Goal: Task Accomplishment & Management: Use online tool/utility

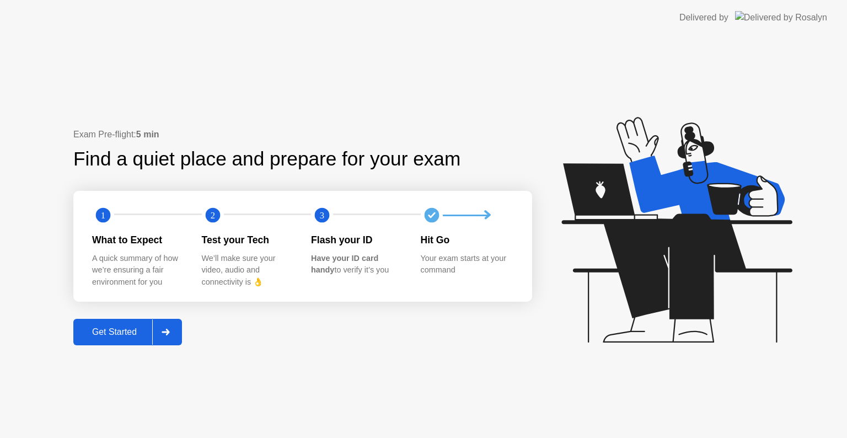
click at [117, 329] on div "Get Started" at bounding box center [115, 332] width 76 height 10
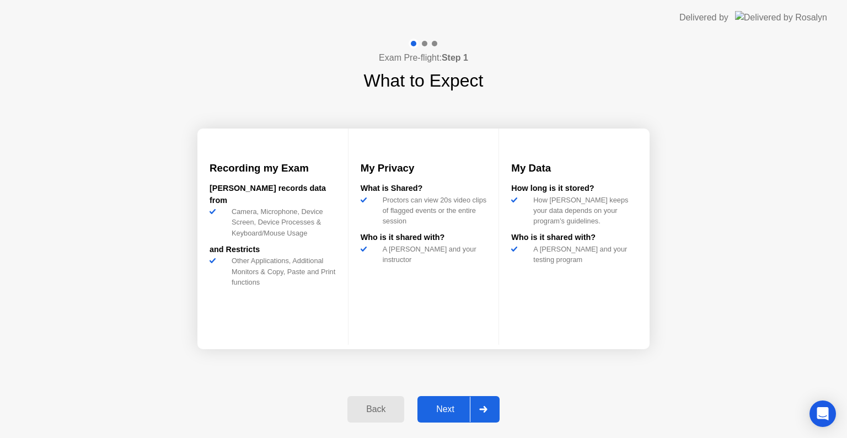
click at [444, 406] on div "Next" at bounding box center [445, 409] width 49 height 10
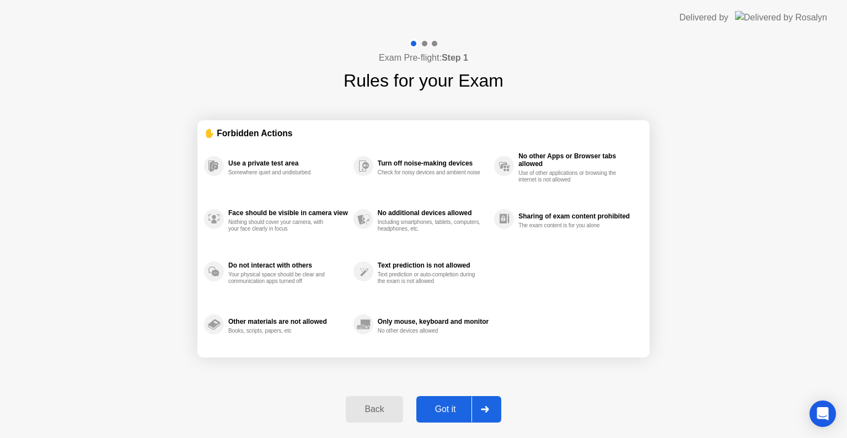
click at [454, 409] on div "Got it" at bounding box center [446, 409] width 52 height 10
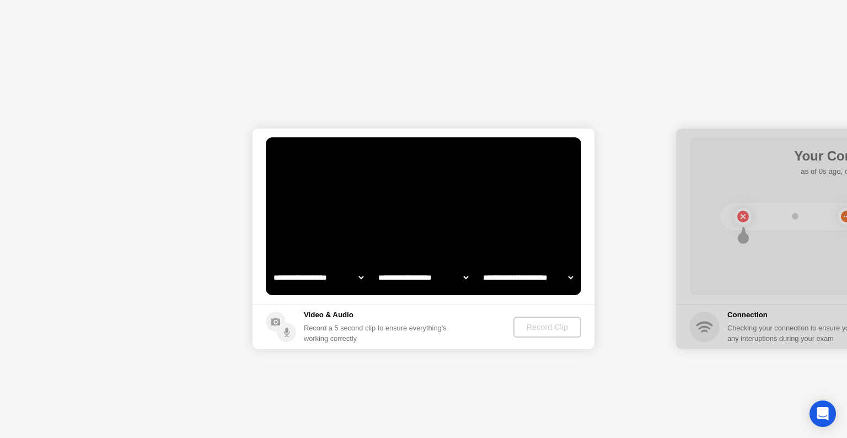
select select "**********"
select select "*******"
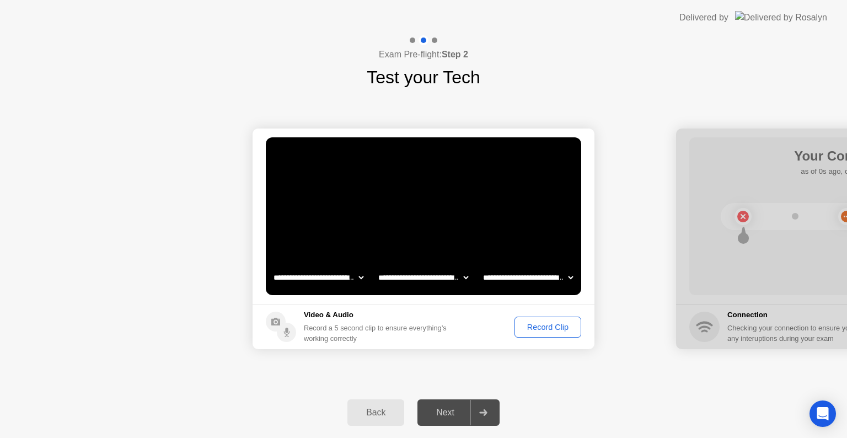
click at [561, 330] on div "Record Clip" at bounding box center [547, 326] width 59 height 9
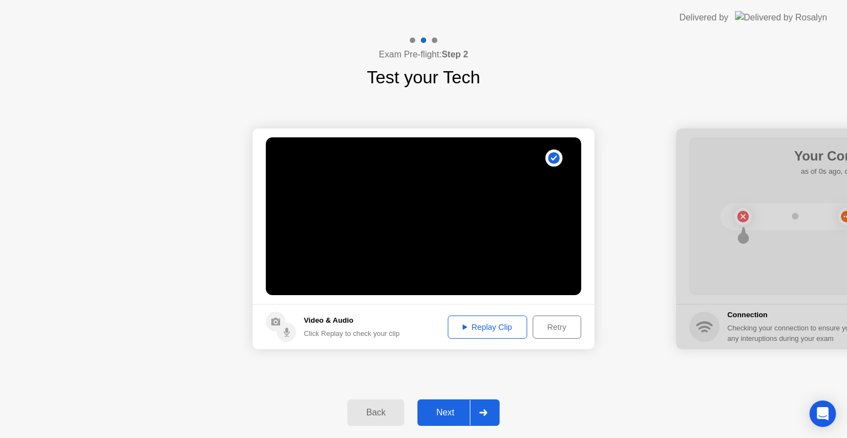
click at [447, 417] on div "Next" at bounding box center [445, 412] width 49 height 10
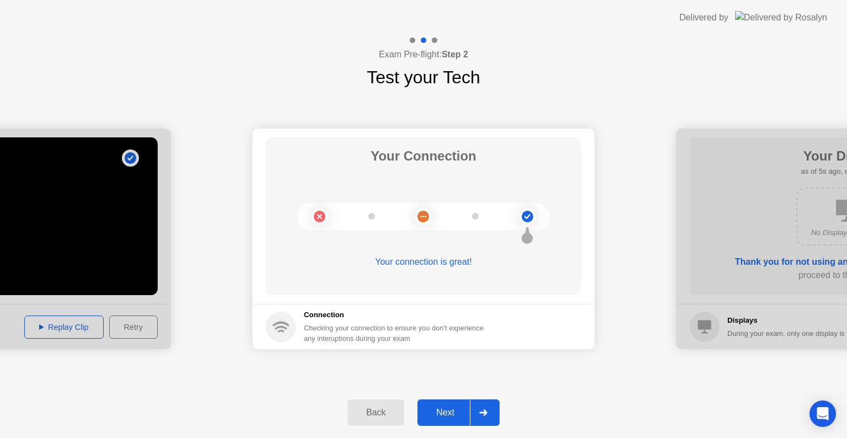
drag, startPoint x: 451, startPoint y: 406, endPoint x: 458, endPoint y: 404, distance: 7.0
click at [456, 408] on div "Next" at bounding box center [445, 412] width 49 height 10
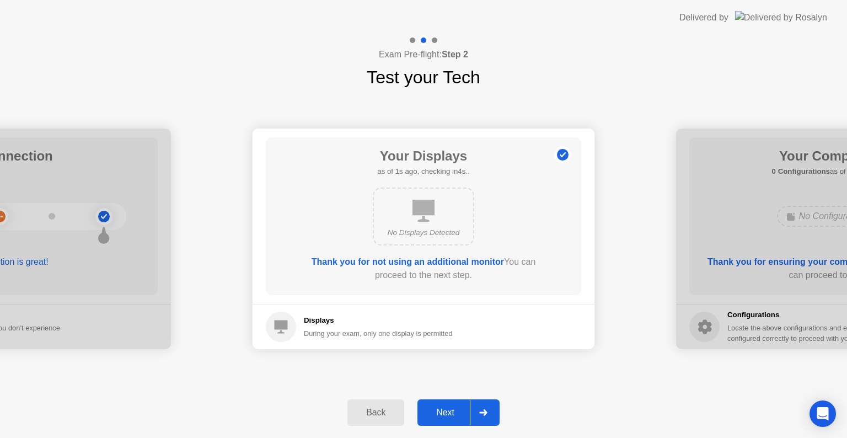
drag, startPoint x: 439, startPoint y: 415, endPoint x: 441, endPoint y: 408, distance: 7.0
click at [439, 414] on div "Next" at bounding box center [445, 412] width 49 height 10
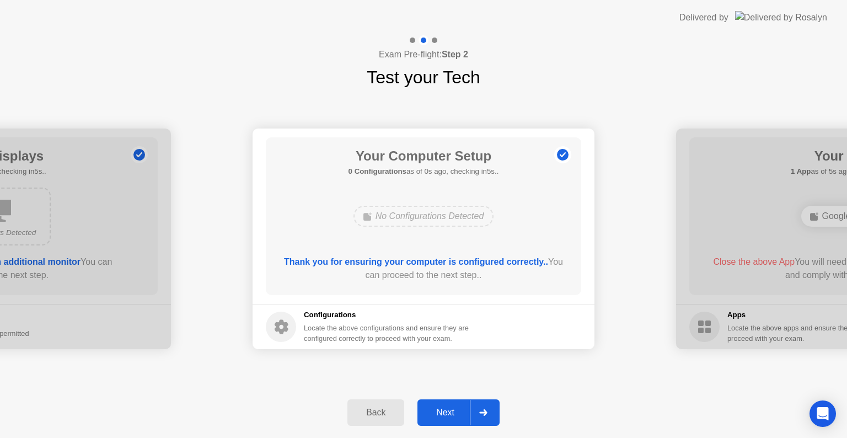
click at [454, 412] on div "Next" at bounding box center [445, 412] width 49 height 10
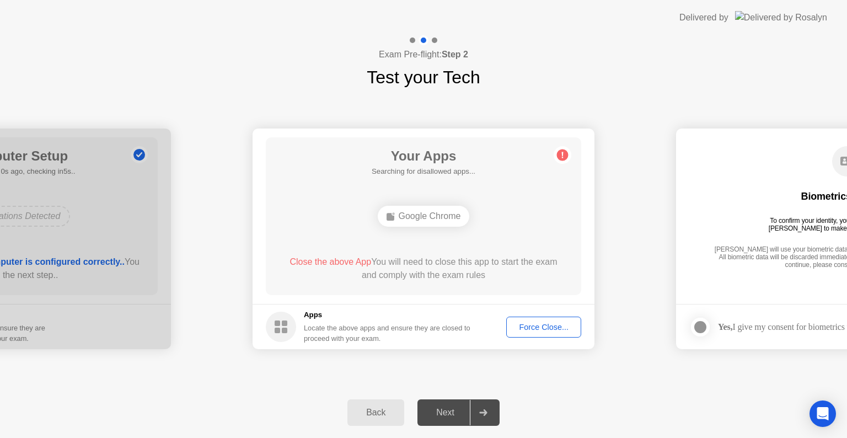
click at [542, 326] on div "Force Close..." at bounding box center [543, 326] width 67 height 9
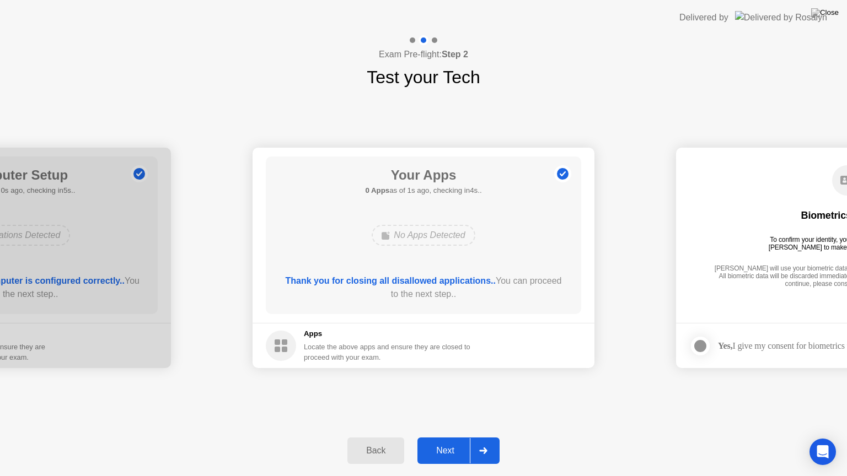
click at [442, 437] on div "Next" at bounding box center [445, 451] width 49 height 10
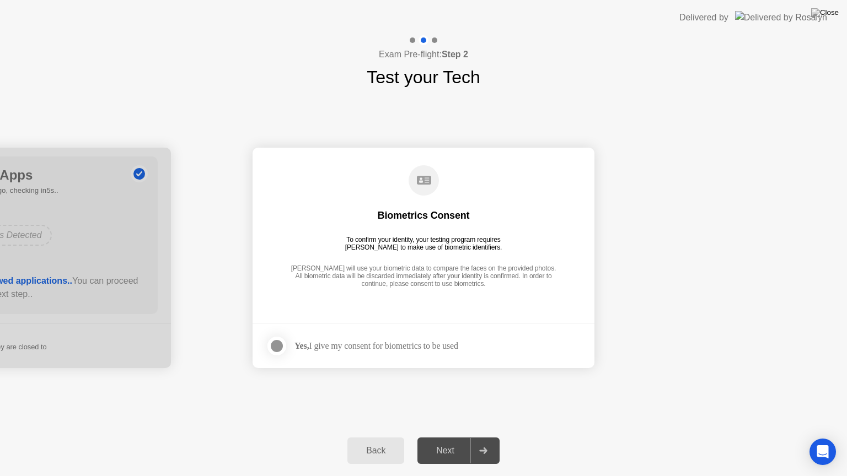
click at [277, 345] on div at bounding box center [276, 346] width 13 height 13
click at [447, 437] on div "Next" at bounding box center [445, 451] width 49 height 10
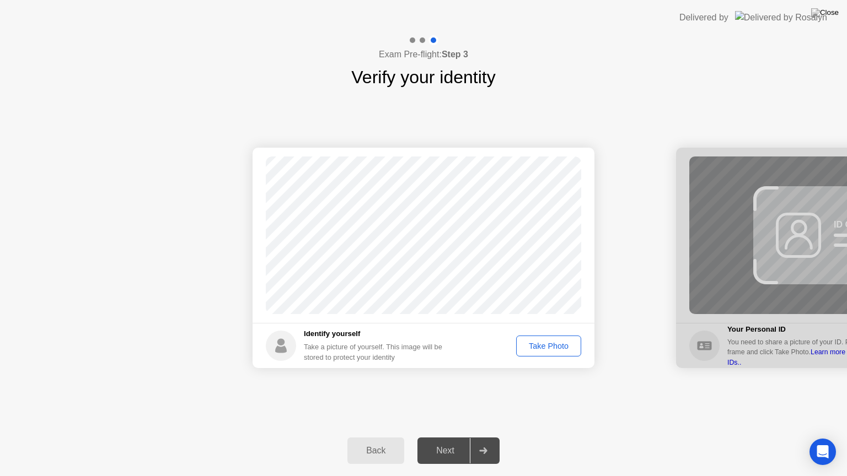
click at [557, 345] on div "Take Photo" at bounding box center [548, 346] width 57 height 9
click at [453, 437] on div "Next" at bounding box center [445, 451] width 49 height 10
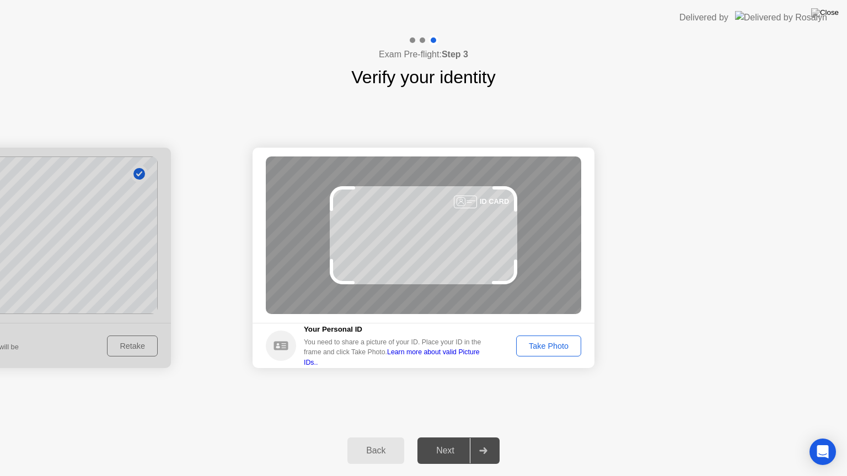
click at [539, 344] on div "Take Photo" at bounding box center [548, 346] width 57 height 9
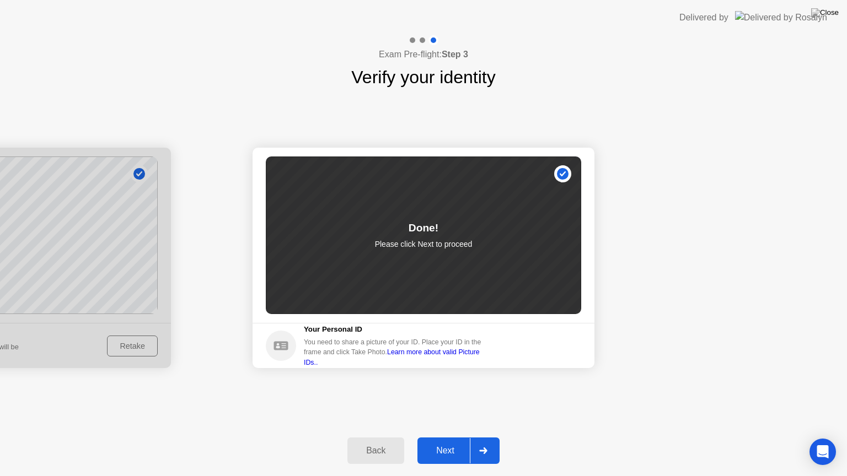
click at [449, 437] on div "Next" at bounding box center [445, 451] width 49 height 10
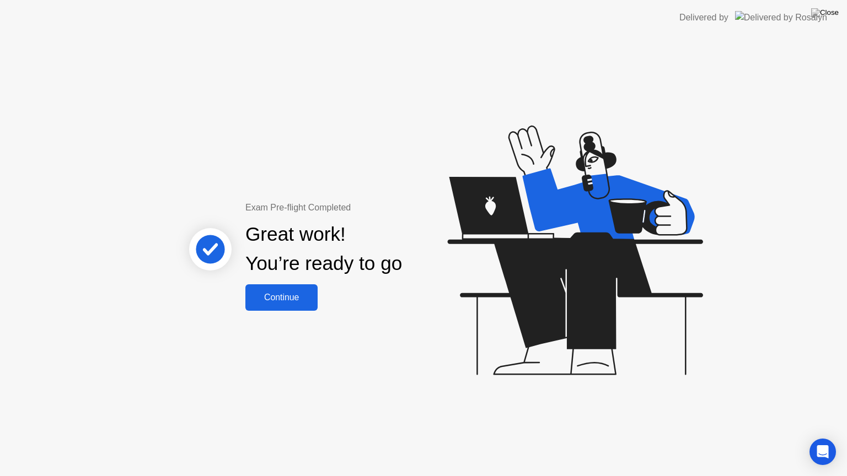
click at [283, 294] on div "Continue" at bounding box center [282, 298] width 66 height 10
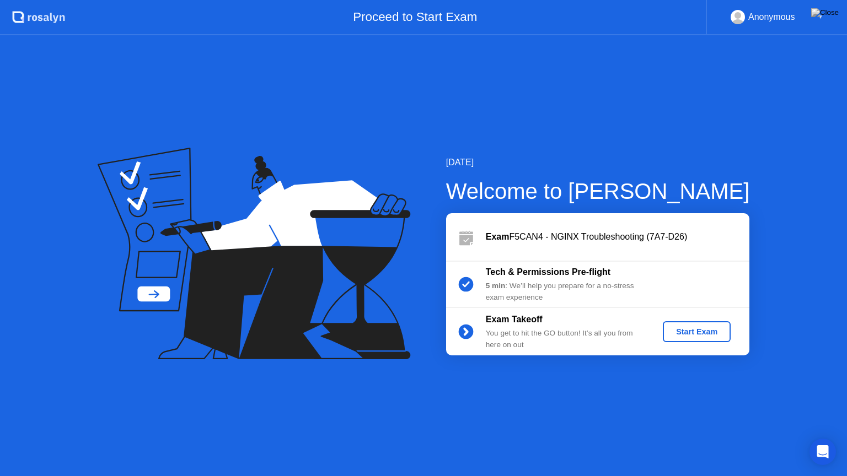
click at [700, 331] on div "Start Exam" at bounding box center [696, 331] width 59 height 9
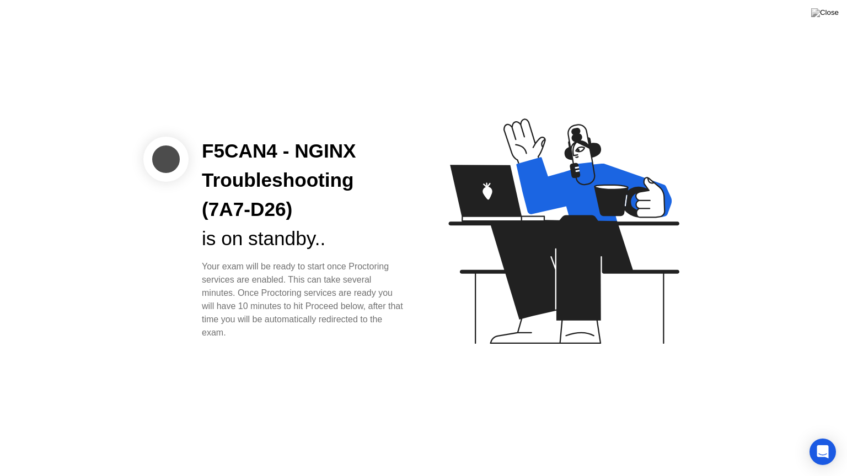
drag, startPoint x: 363, startPoint y: 262, endPoint x: 399, endPoint y: 267, distance: 36.7
click at [390, 265] on div "Your exam will be ready to start once Proctoring services are enabled. This can…" at bounding box center [304, 299] width 204 height 79
click at [344, 248] on div "is on standby.." at bounding box center [304, 238] width 204 height 29
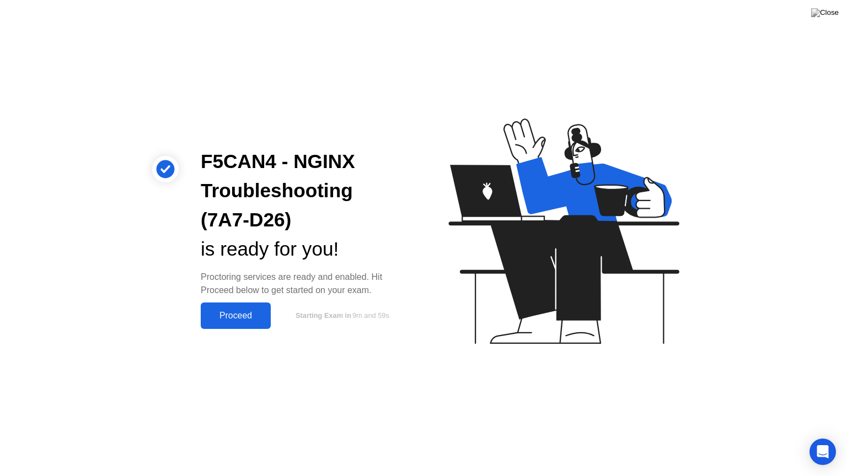
click at [247, 316] on div "Proceed" at bounding box center [235, 316] width 63 height 10
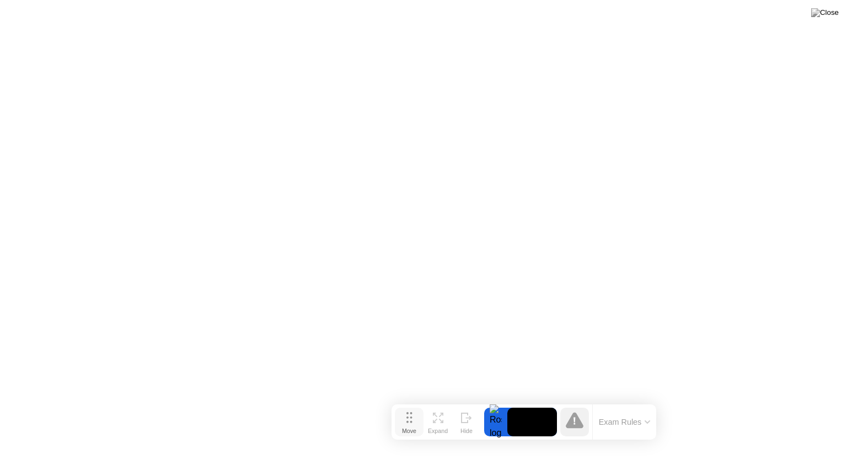
drag, startPoint x: 316, startPoint y: 449, endPoint x: 417, endPoint y: 412, distance: 106.7
click at [0, 437] on app-widget "Move Expand Hide Exam Rules" at bounding box center [0, 476] width 0 height 0
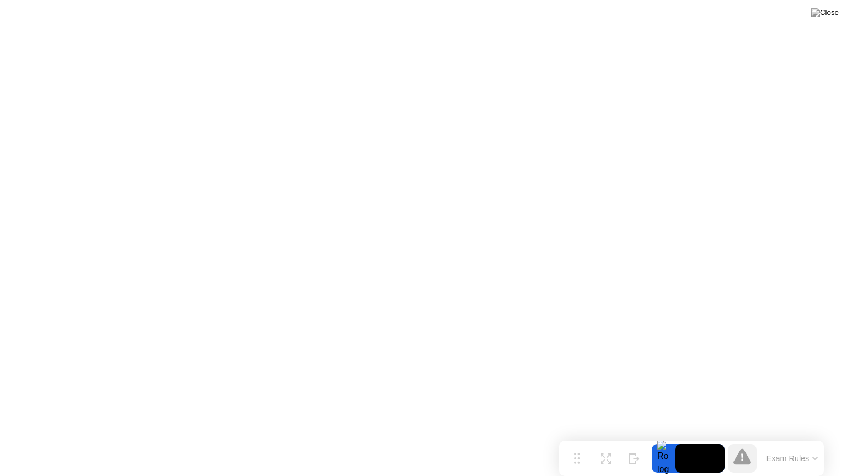
drag, startPoint x: 403, startPoint y: 431, endPoint x: 581, endPoint y: 476, distance: 183.6
click at [581, 437] on div "Move Expand Hide Exam Rules" at bounding box center [691, 458] width 265 height 35
click div "End Proctoring Session"
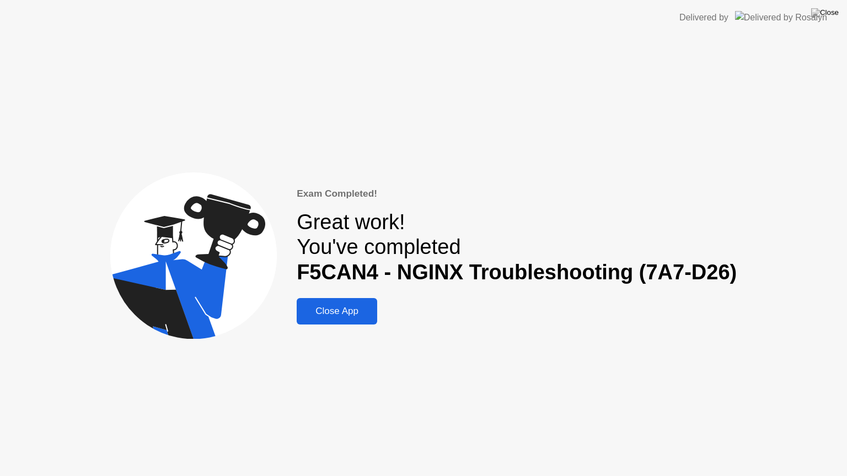
click at [356, 312] on div "Close App" at bounding box center [337, 311] width 74 height 11
